Goal: Contribute content: Add original content to the website for others to see

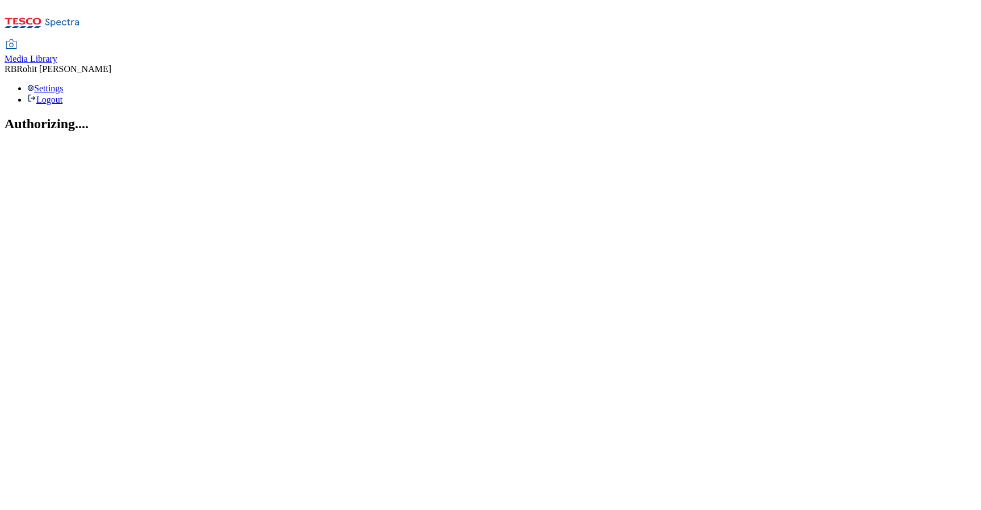
select select "flare-ghs-roi"
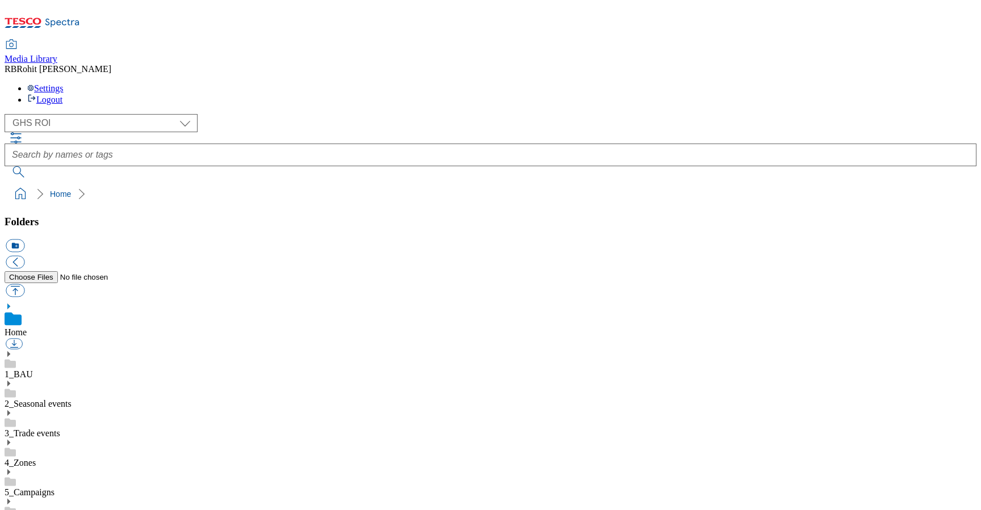
scroll to position [2, 0]
click at [89, 439] on div "4_Zones" at bounding box center [491, 454] width 972 height 30
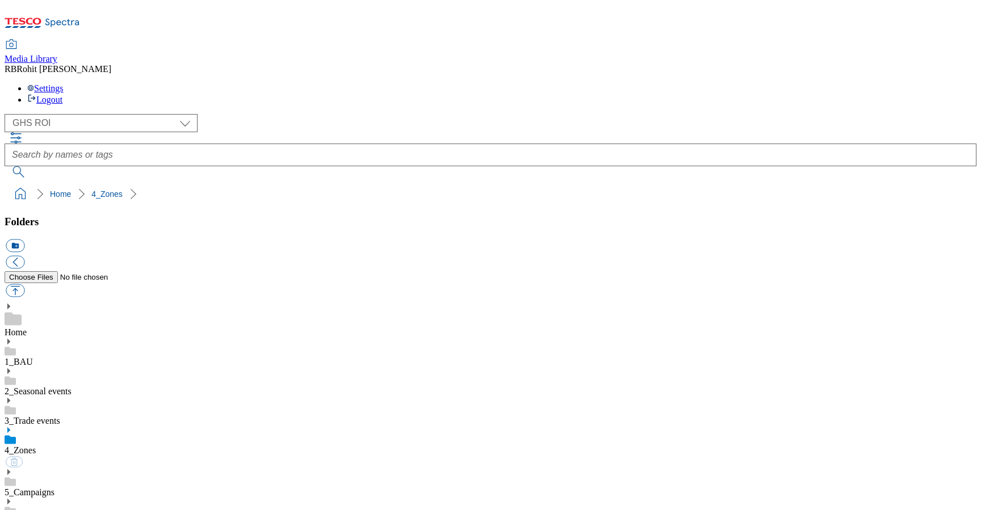
scroll to position [392, 0]
click at [16, 507] on use at bounding box center [10, 511] width 11 height 9
click at [10, 486] on use at bounding box center [8, 489] width 3 height 6
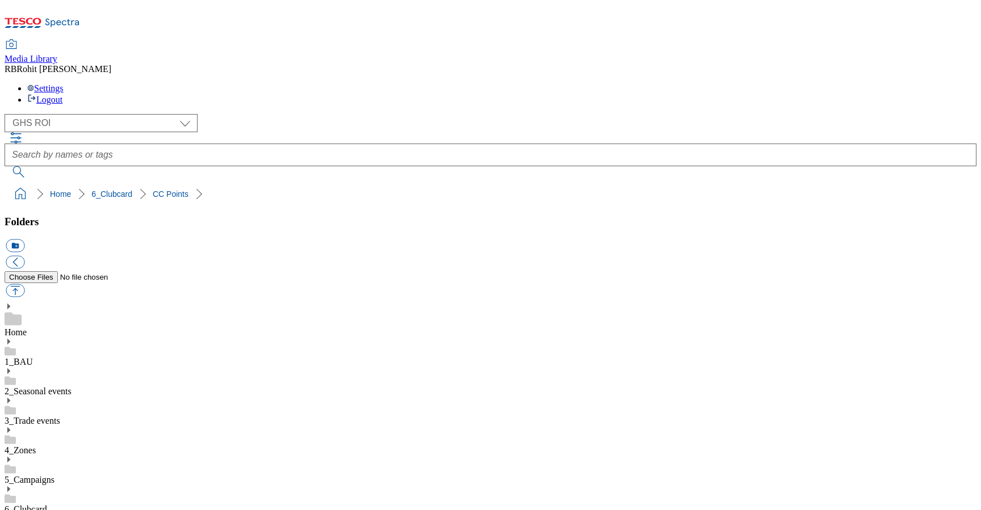
click at [47, 505] on link "6_Clubcard" at bounding box center [26, 510] width 43 height 10
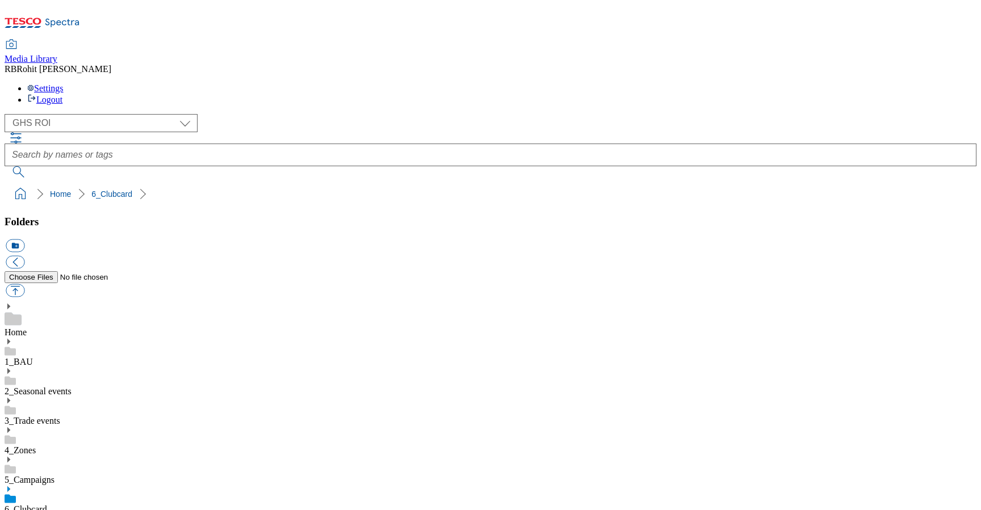
scroll to position [103, 0]
click at [24, 240] on button "icon_new_folder" at bounding box center [15, 246] width 19 height 13
type input "2535"
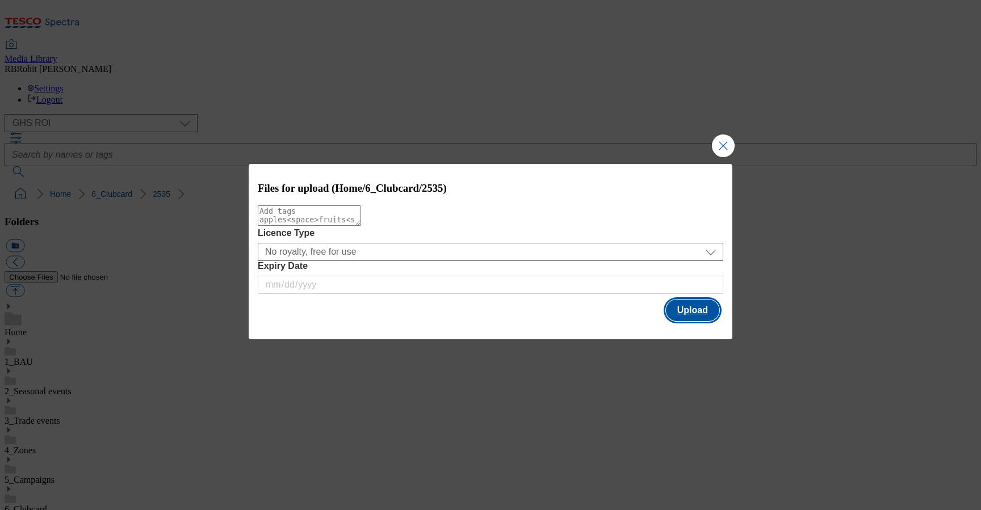
click at [699, 309] on button "Upload" at bounding box center [692, 311] width 53 height 22
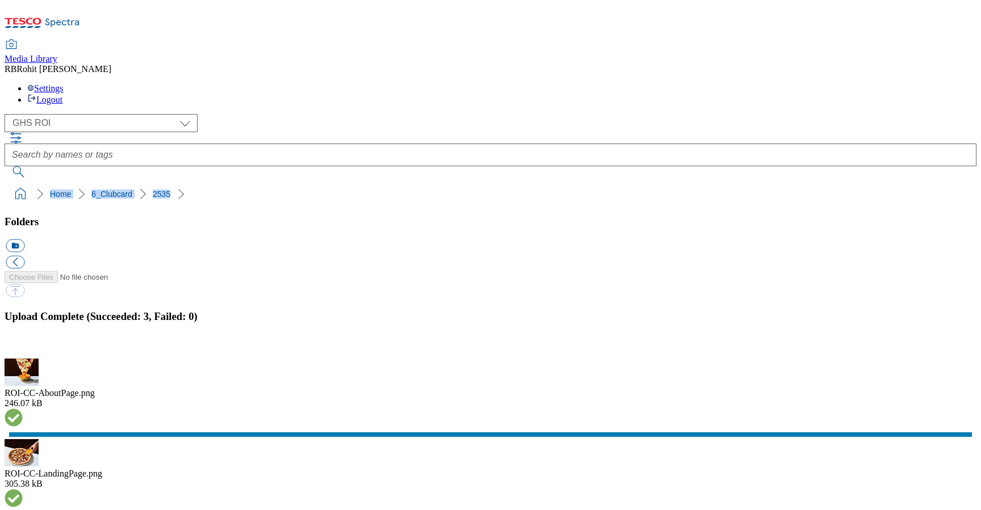
drag, startPoint x: 3, startPoint y: 113, endPoint x: 154, endPoint y: 106, distance: 150.6
click at [154, 183] on nav "Home 6_Clubcard 2535" at bounding box center [491, 194] width 972 height 22
copy ol "Home 6_Clubcard 2535"
